Goal: Information Seeking & Learning: Find specific page/section

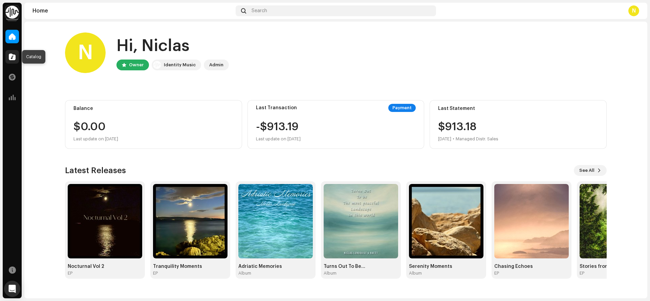
click at [14, 58] on span at bounding box center [12, 56] width 7 height 5
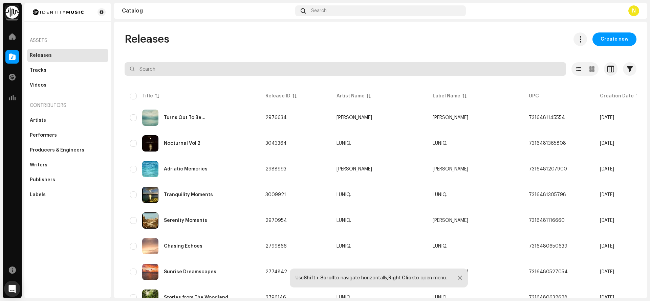
click at [162, 68] on input "text" at bounding box center [346, 69] width 442 height 14
type input "shades"
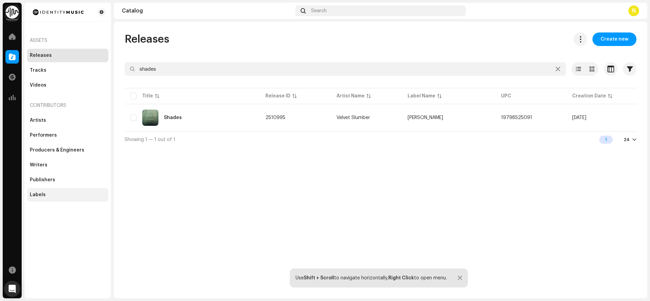
click at [42, 191] on div "Labels" at bounding box center [67, 195] width 81 height 14
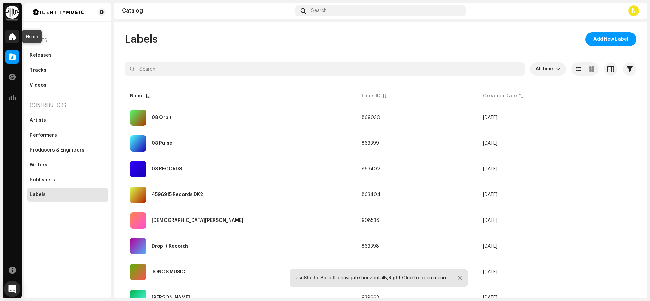
click at [10, 36] on span at bounding box center [12, 36] width 7 height 5
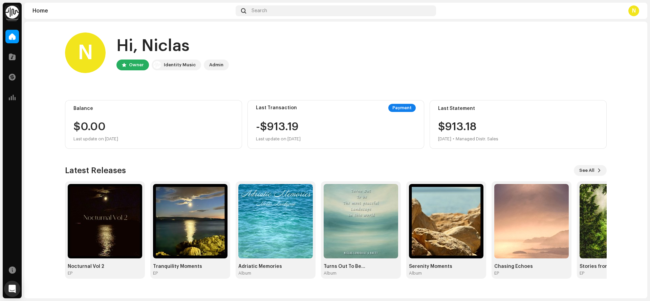
click at [635, 10] on div "N" at bounding box center [634, 10] width 11 height 11
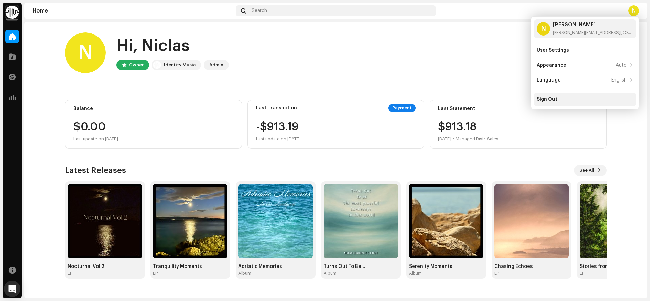
click at [550, 98] on div "Sign Out" at bounding box center [547, 99] width 21 height 5
